Goal: Task Accomplishment & Management: Use online tool/utility

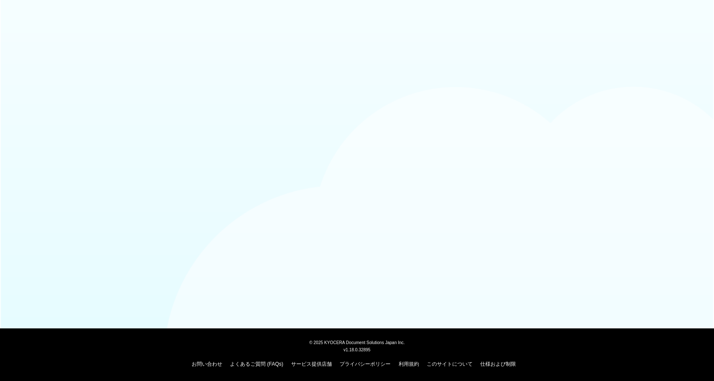
click at [245, 125] on body "© 2025 KYOCERA Document Solutions Japan Inc. v1.18.0.32895 お問い合わせ よくあるご質問 (FAQs…" at bounding box center [357, 190] width 714 height 381
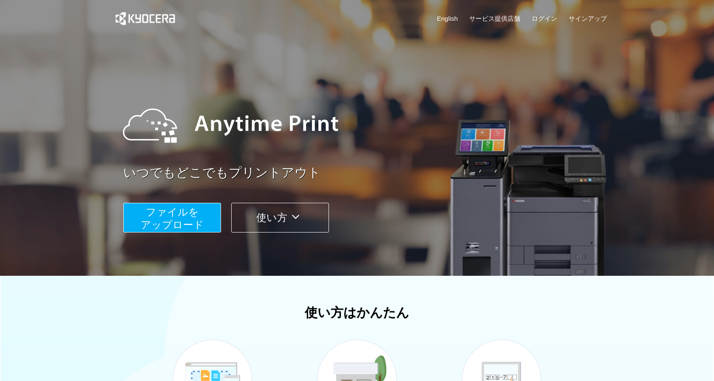
click at [184, 226] on span "ファイルを ​​アップロード" at bounding box center [172, 218] width 63 height 24
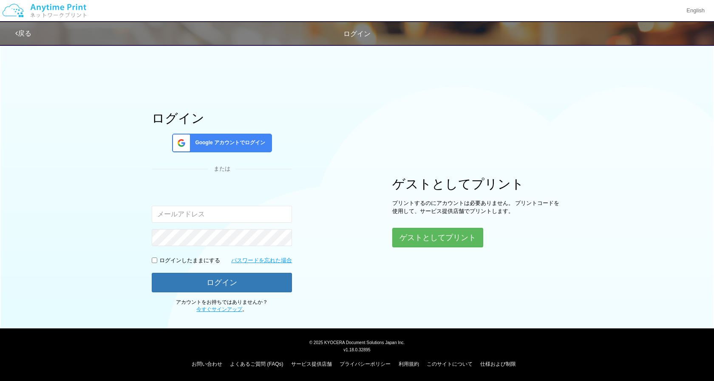
click at [443, 226] on div "ゲストとしてプリント プリントするのにアカウントは必要ありません。 プリントコードを使用して、サービス提供店舗でプリントします。 ゲストとしてプリント" at bounding box center [477, 212] width 170 height 71
click at [443, 238] on button "ゲストとしてプリント" at bounding box center [437, 238] width 90 height 19
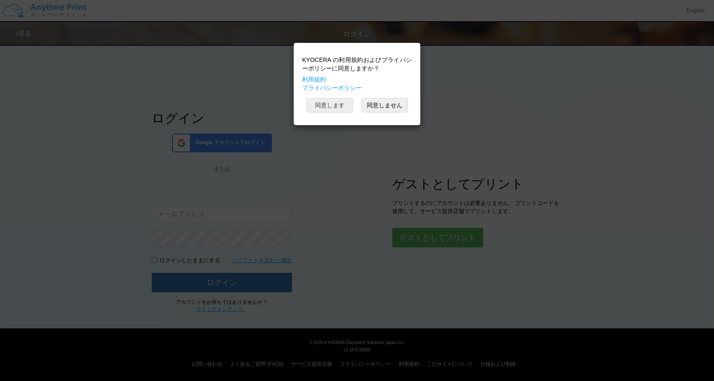
click at [335, 106] on button "同意します" at bounding box center [329, 105] width 47 height 14
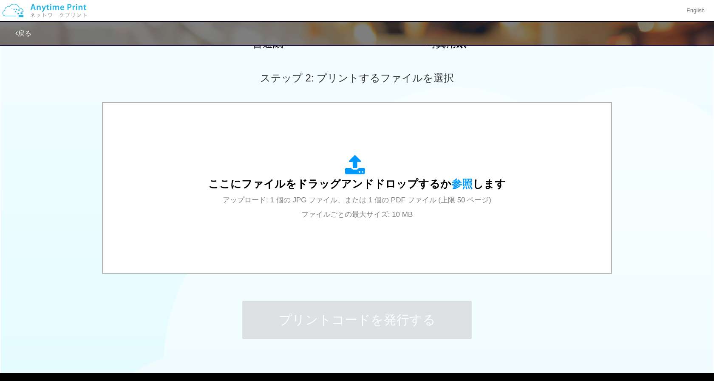
scroll to position [221, 0]
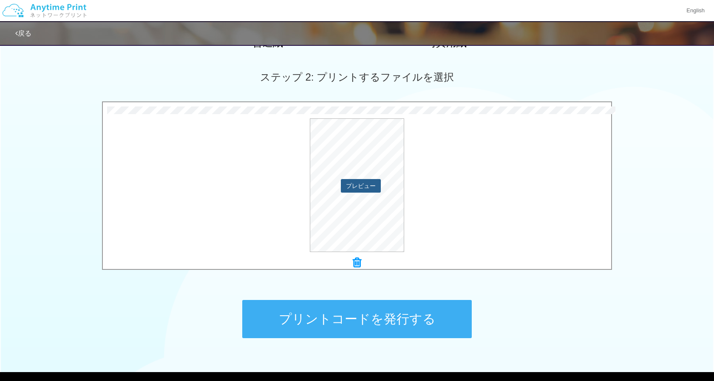
click at [362, 184] on button "プレビュー" at bounding box center [361, 186] width 40 height 14
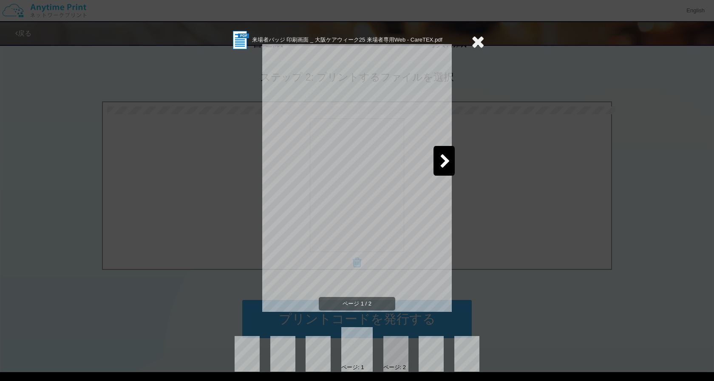
click at [443, 164] on icon at bounding box center [445, 162] width 11 height 15
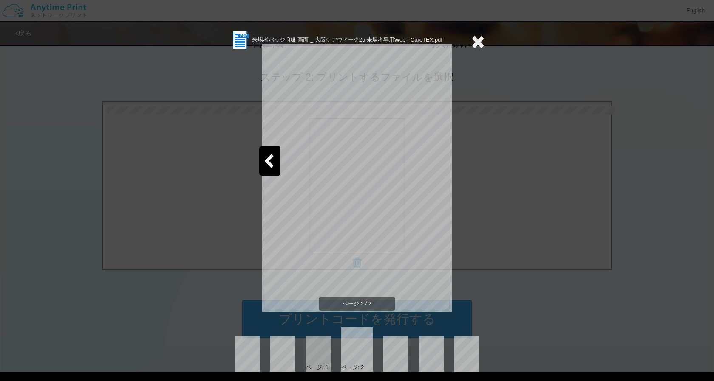
click at [266, 161] on icon at bounding box center [268, 162] width 11 height 15
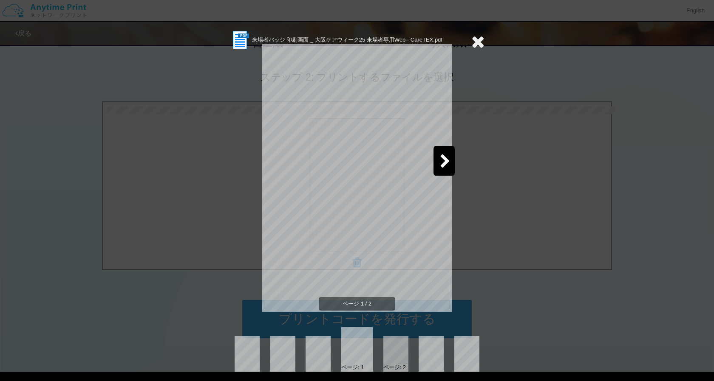
click at [477, 45] on icon at bounding box center [477, 41] width 13 height 17
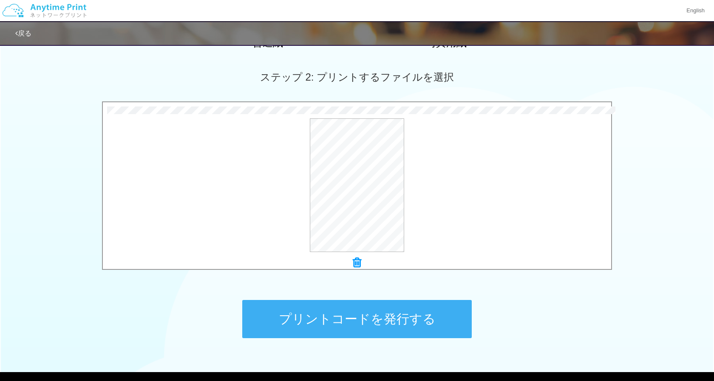
click at [346, 309] on button "プリントコードを発行する" at bounding box center [356, 319] width 229 height 38
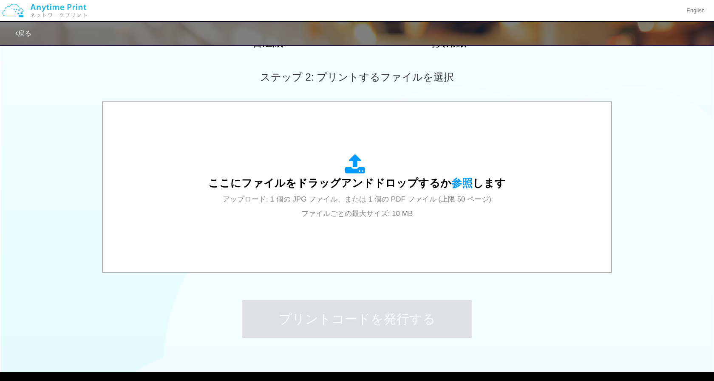
scroll to position [0, 0]
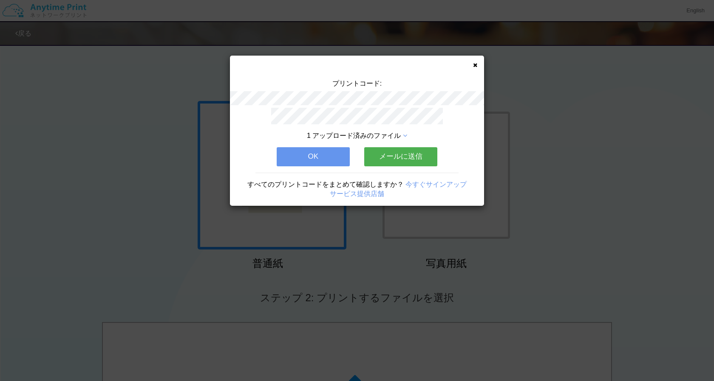
click at [474, 65] on icon at bounding box center [475, 65] width 4 height 6
